Goal: Transaction & Acquisition: Purchase product/service

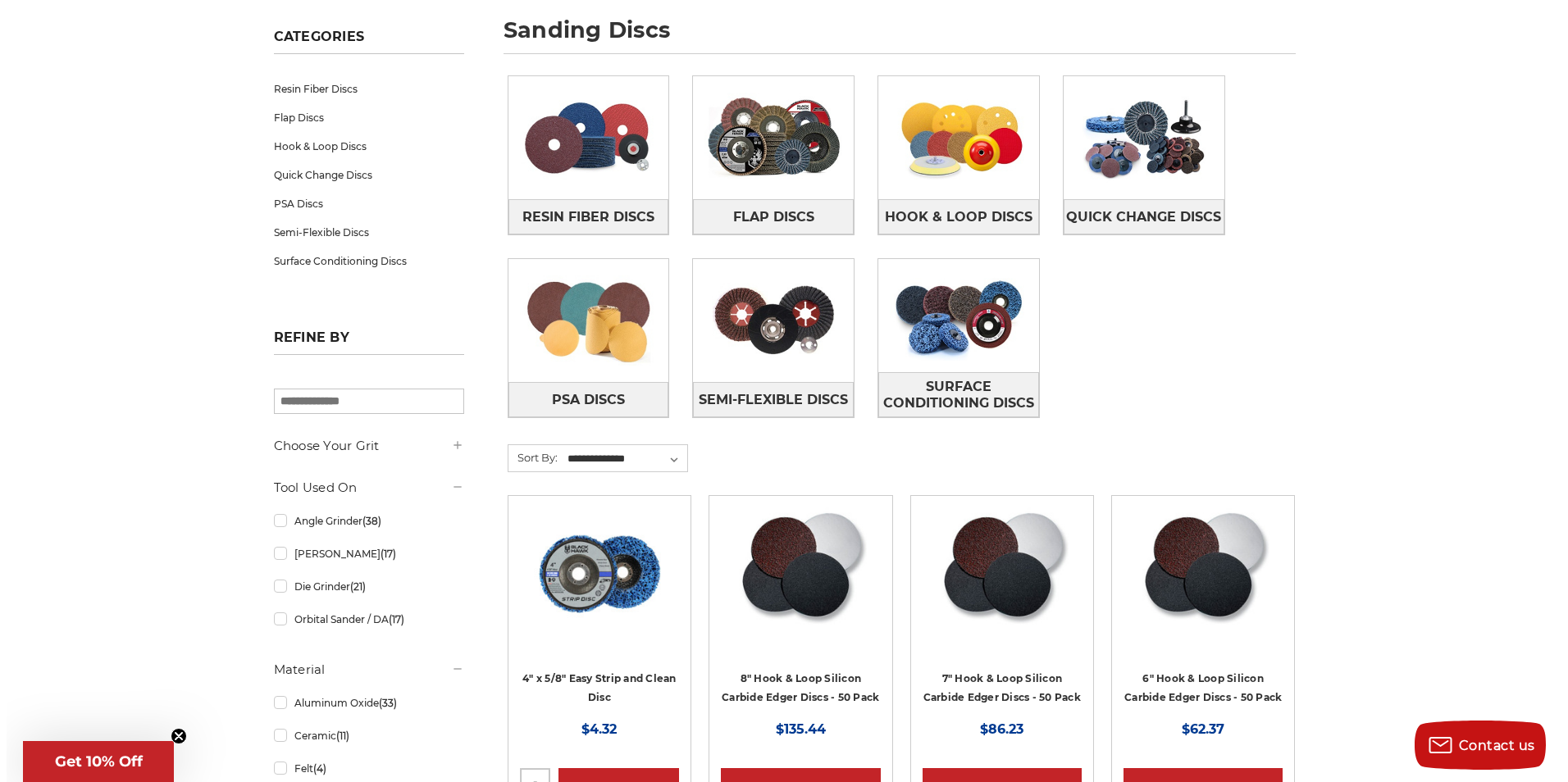
scroll to position [246, 0]
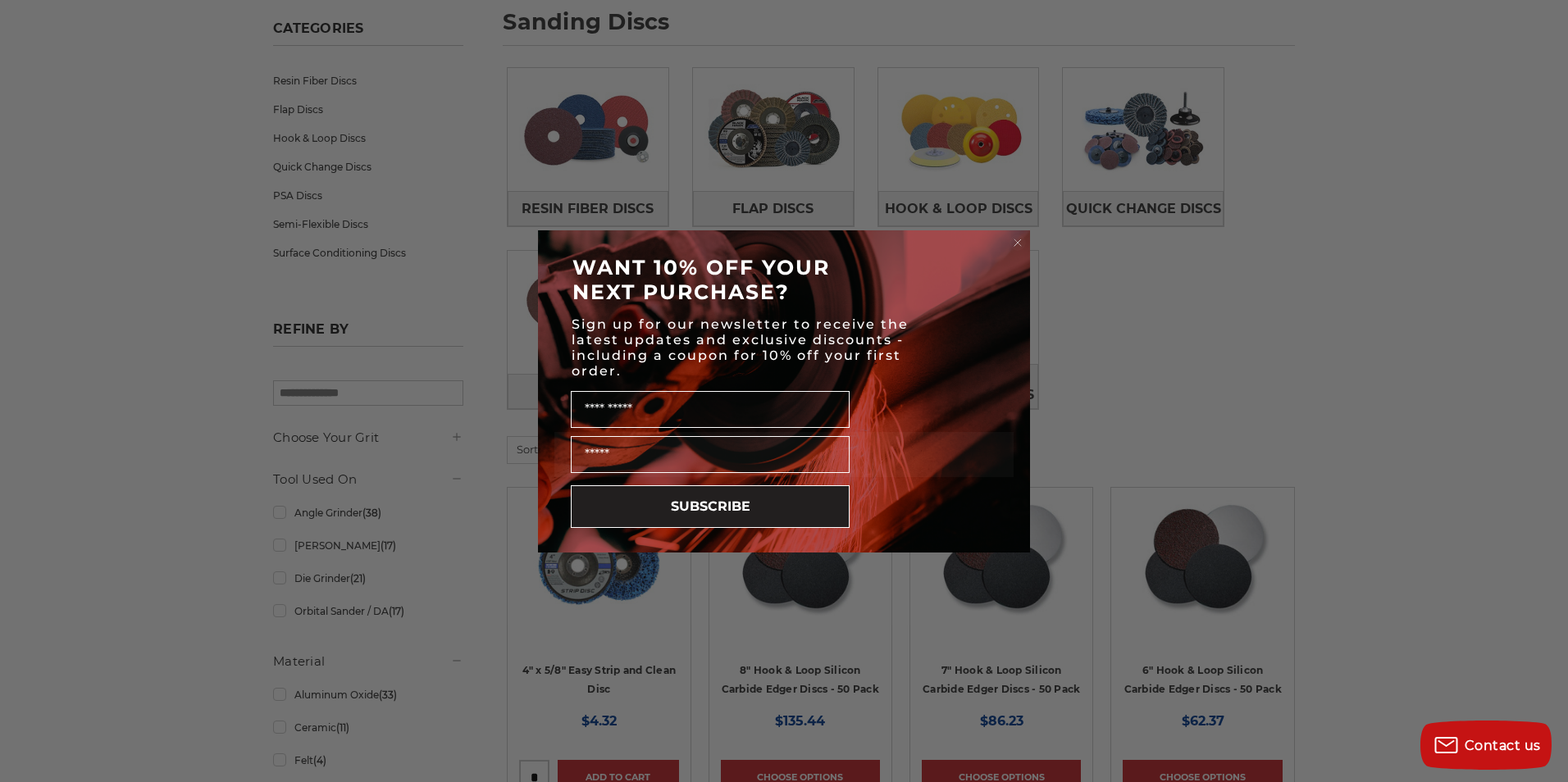
click at [1167, 320] on div "Close dialog WANT 10% OFF YOUR NEXT PURCHASE? Sign up for our newsletter to rec…" at bounding box center [784, 391] width 1568 height 782
click at [479, 339] on div "Close dialog WANT 10% OFF YOUR NEXT PURCHASE? Sign up for our newsletter to rec…" at bounding box center [784, 391] width 1568 height 782
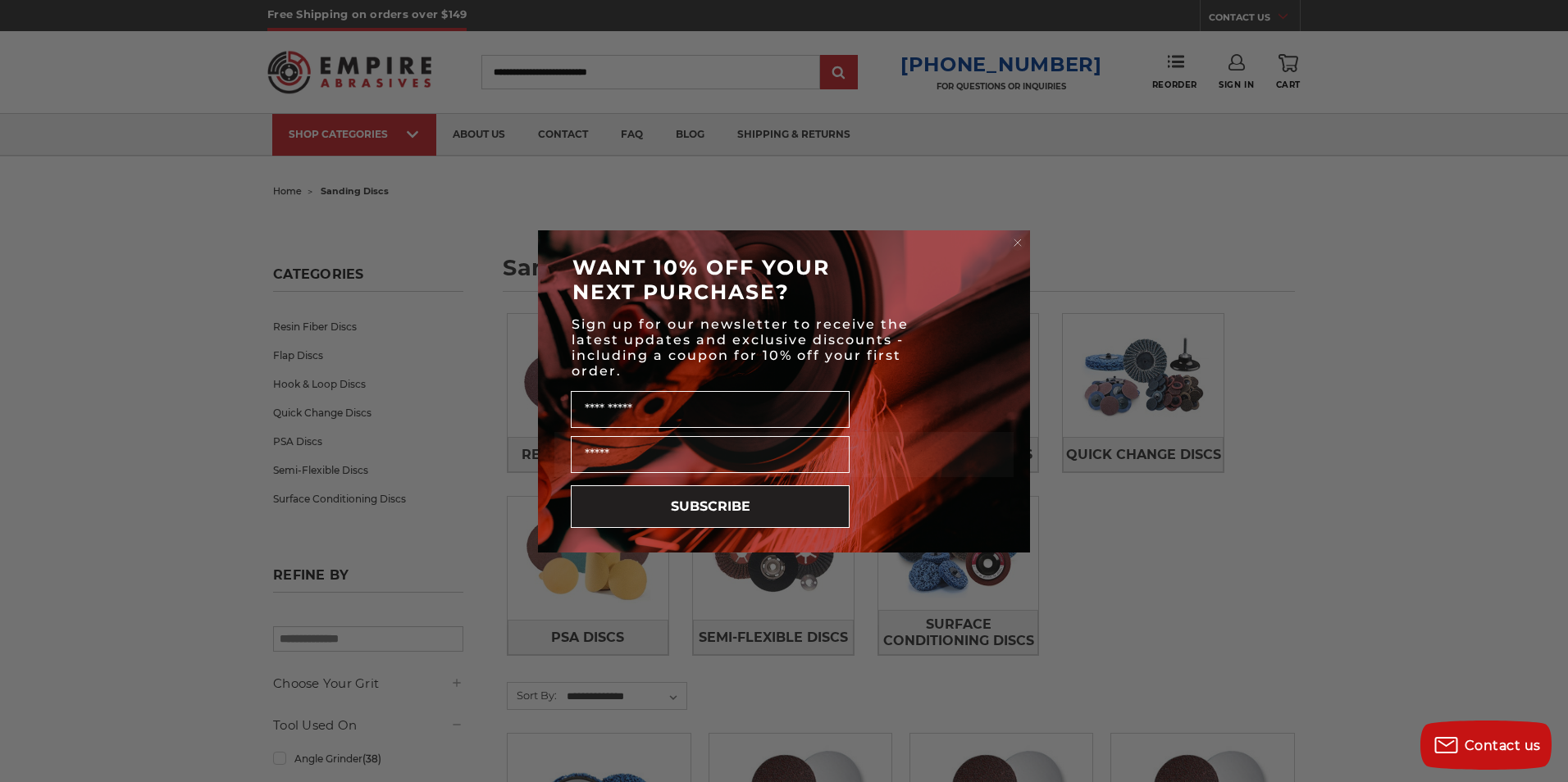
click at [786, 599] on div "Close dialog WANT 10% OFF YOUR NEXT PURCHASE? Sign up for our newsletter to rec…" at bounding box center [784, 391] width 1568 height 782
click at [716, 459] on input "Email" at bounding box center [710, 455] width 279 height 37
click at [958, 372] on div "Sign up for our newsletter to receive the latest updates and exclusive discount…" at bounding box center [784, 347] width 459 height 71
